Goal: Information Seeking & Learning: Compare options

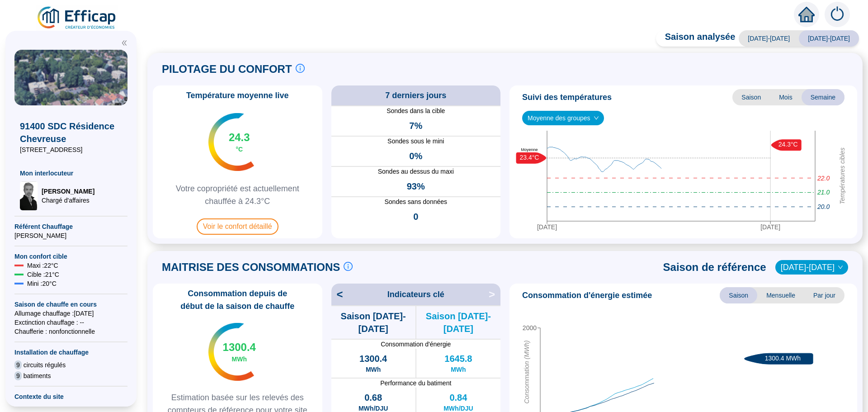
click at [236, 221] on span "Voir le confort détaillé" at bounding box center [238, 226] width 82 height 16
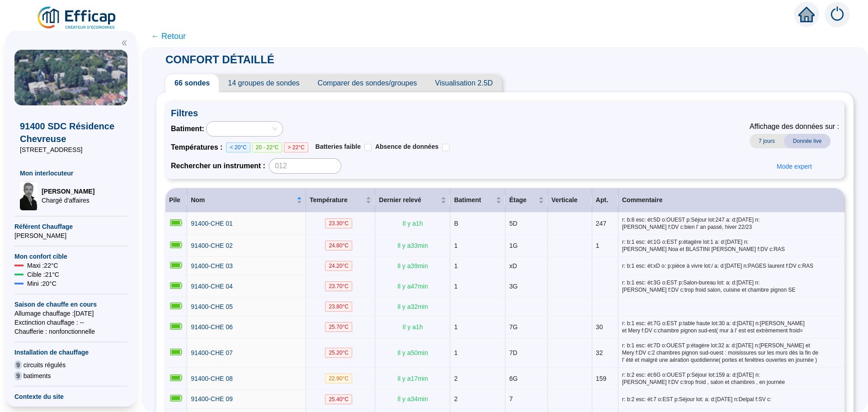
click at [358, 83] on span "Comparer des sondes/groupes" at bounding box center [368, 83] width 118 height 18
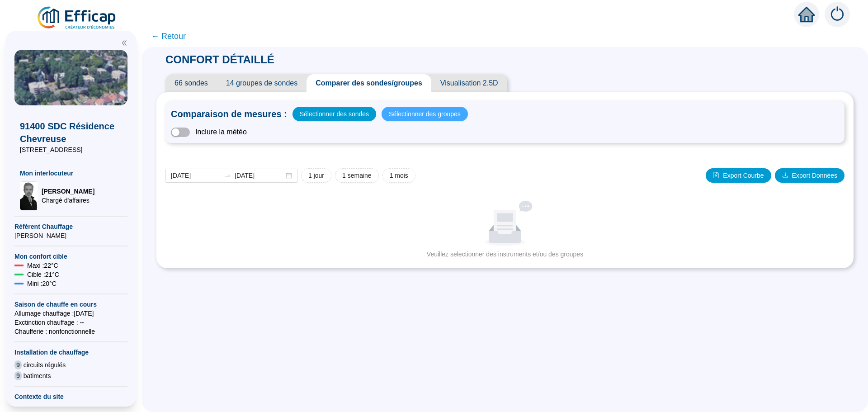
click at [405, 117] on span "Sélectionner des groupes" at bounding box center [425, 114] width 72 height 13
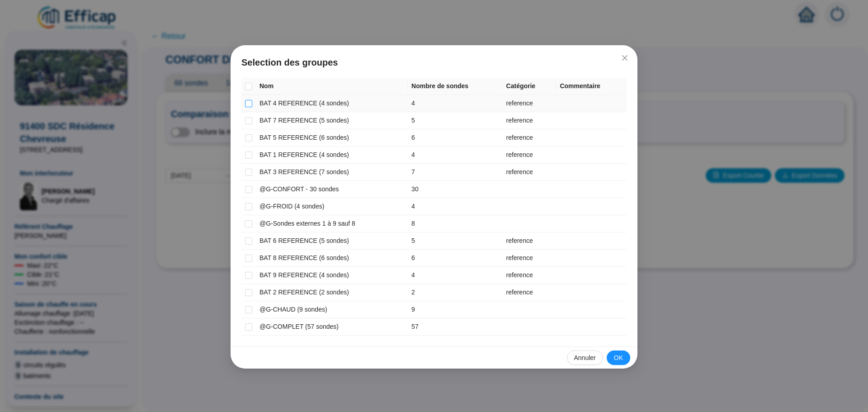
click at [247, 104] on input "checkbox" at bounding box center [248, 103] width 7 height 7
checkbox input "true"
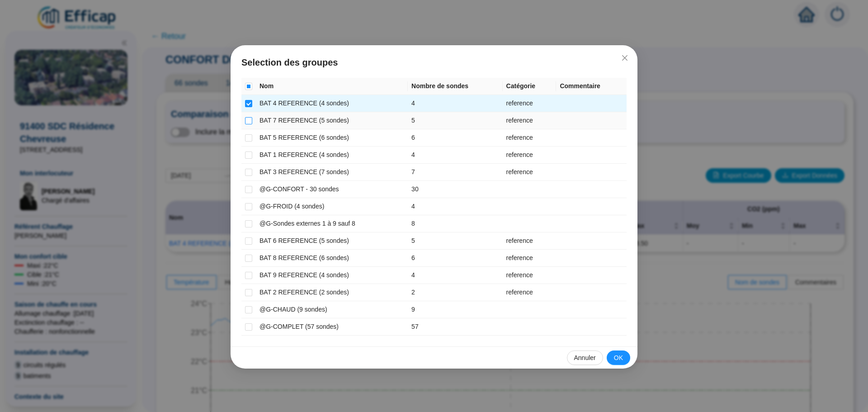
click at [250, 119] on input "checkbox" at bounding box center [248, 120] width 7 height 7
checkbox input "true"
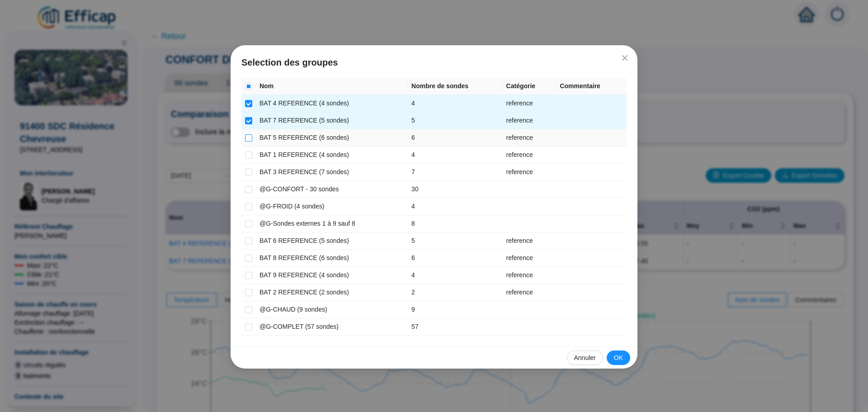
click at [248, 138] on input "checkbox" at bounding box center [248, 137] width 7 height 7
checkbox input "true"
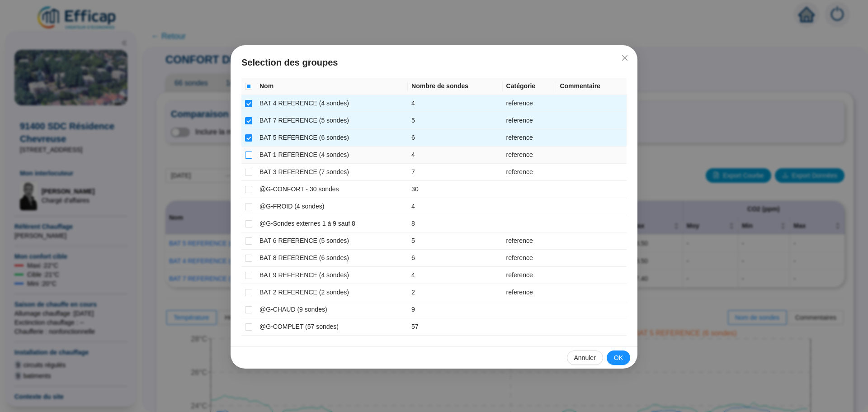
click at [248, 150] on label at bounding box center [248, 154] width 7 height 9
click at [248, 151] on input "checkbox" at bounding box center [248, 154] width 7 height 7
checkbox input "true"
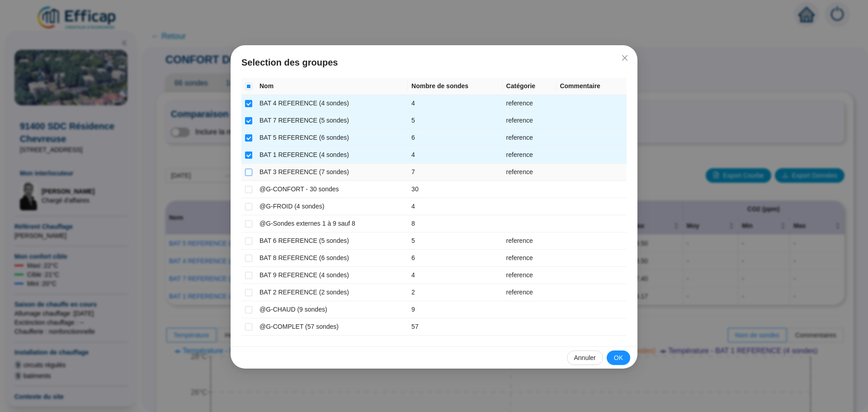
click at [248, 172] on input "checkbox" at bounding box center [248, 172] width 7 height 7
checkbox input "true"
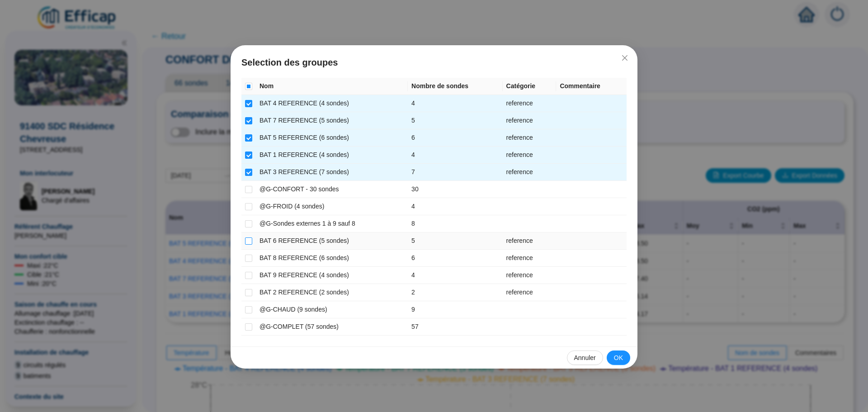
click at [249, 238] on input "checkbox" at bounding box center [248, 240] width 7 height 7
checkbox input "true"
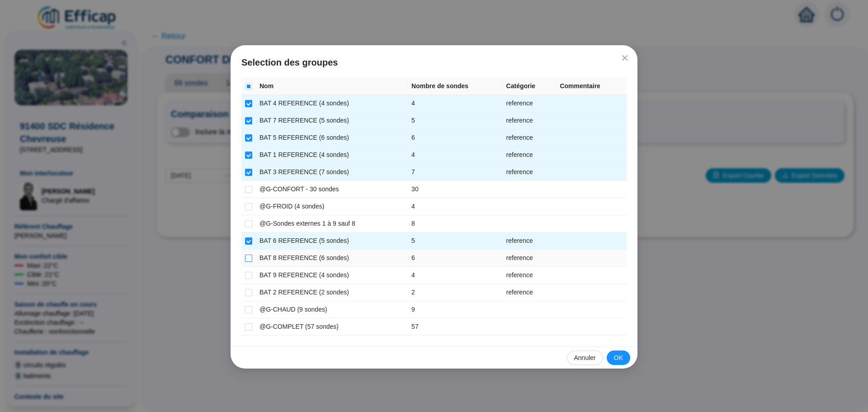
click at [247, 261] on input "checkbox" at bounding box center [248, 258] width 7 height 7
checkbox input "true"
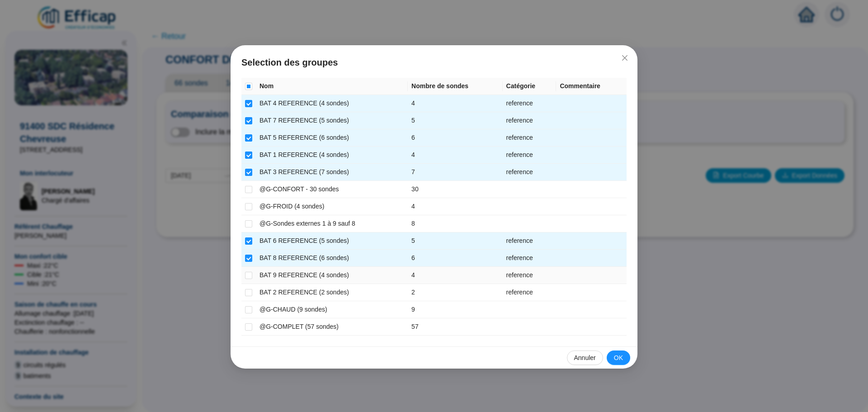
drag, startPoint x: 246, startPoint y: 276, endPoint x: 245, endPoint y: 281, distance: 5.2
click at [246, 278] on input "checkbox" at bounding box center [248, 275] width 7 height 7
checkbox input "true"
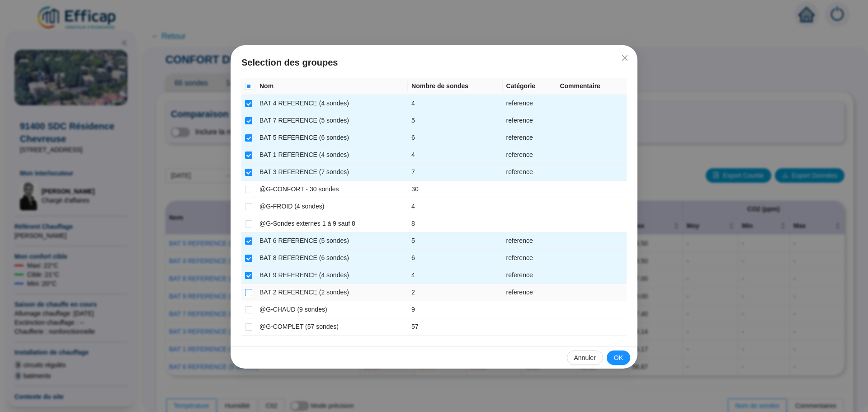
click at [246, 293] on input "checkbox" at bounding box center [248, 292] width 7 height 7
checkbox input "true"
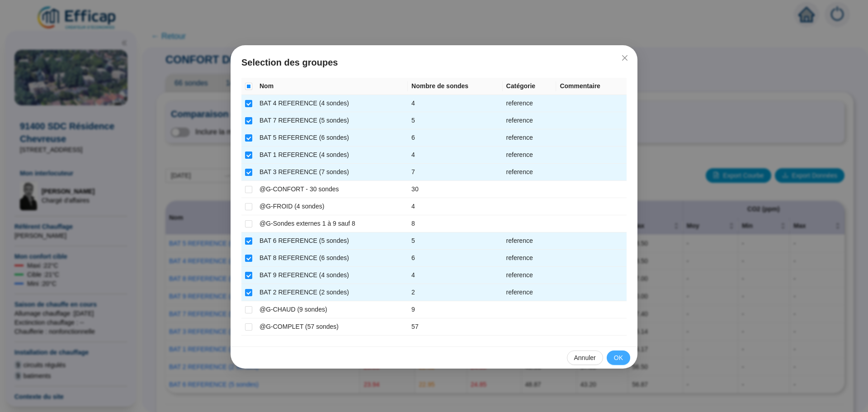
click at [618, 354] on span "OK" at bounding box center [618, 357] width 9 height 9
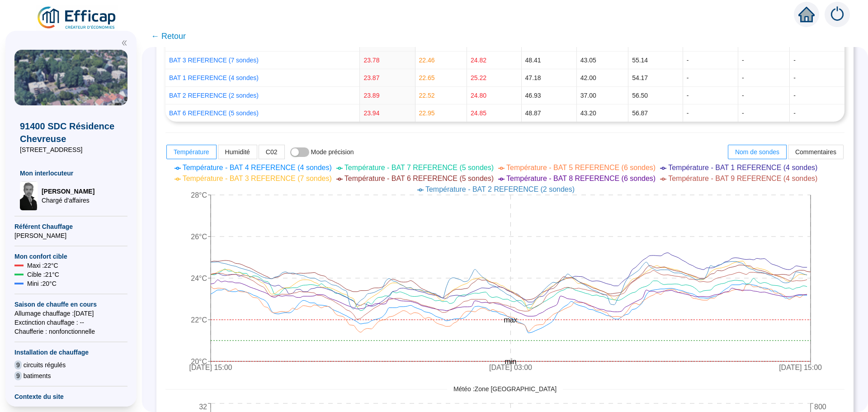
scroll to position [362, 0]
